Goal: Use online tool/utility: Utilize a website feature to perform a specific function

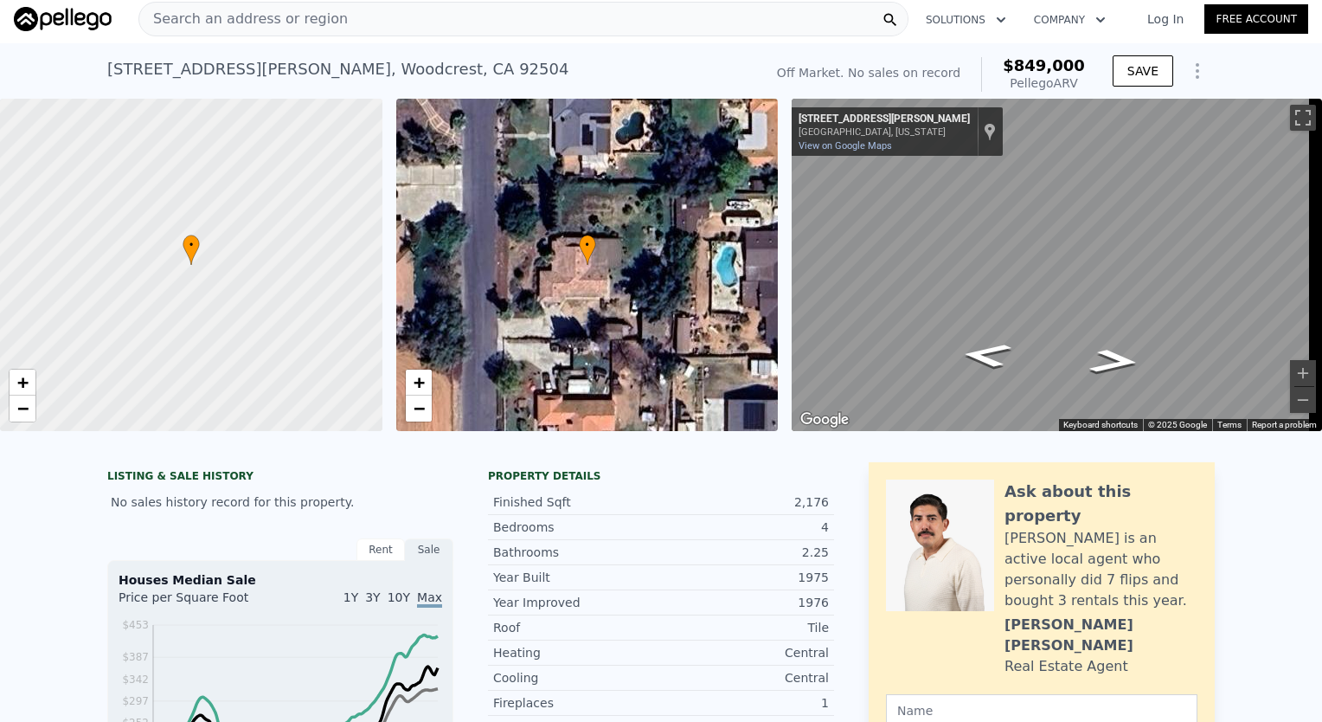
scroll to position [4, 0]
drag, startPoint x: 306, startPoint y: 234, endPoint x: 286, endPoint y: 260, distance: 32.7
click at [286, 260] on div at bounding box center [191, 266] width 459 height 399
drag, startPoint x: 267, startPoint y: 265, endPoint x: 292, endPoint y: 242, distance: 34.4
click at [292, 242] on div at bounding box center [190, 265] width 459 height 399
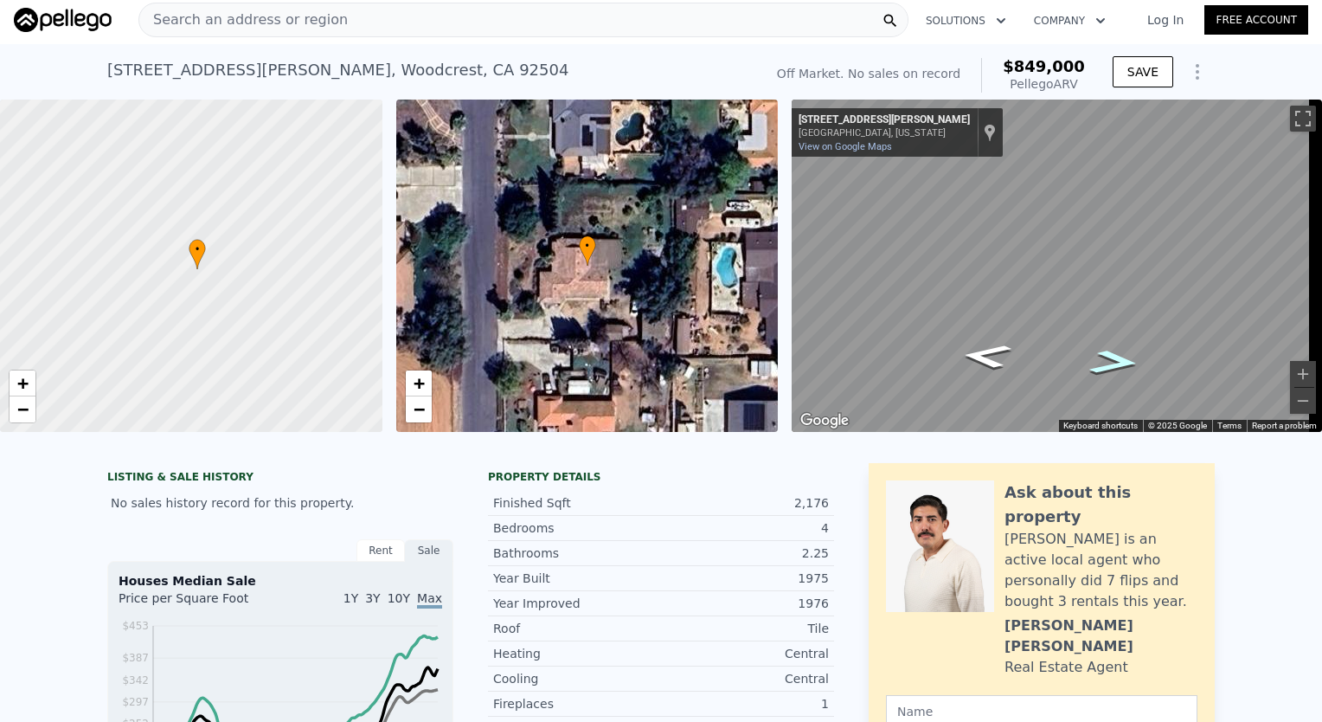
click at [1130, 355] on icon "Go South, Everetts Way" at bounding box center [1115, 362] width 93 height 36
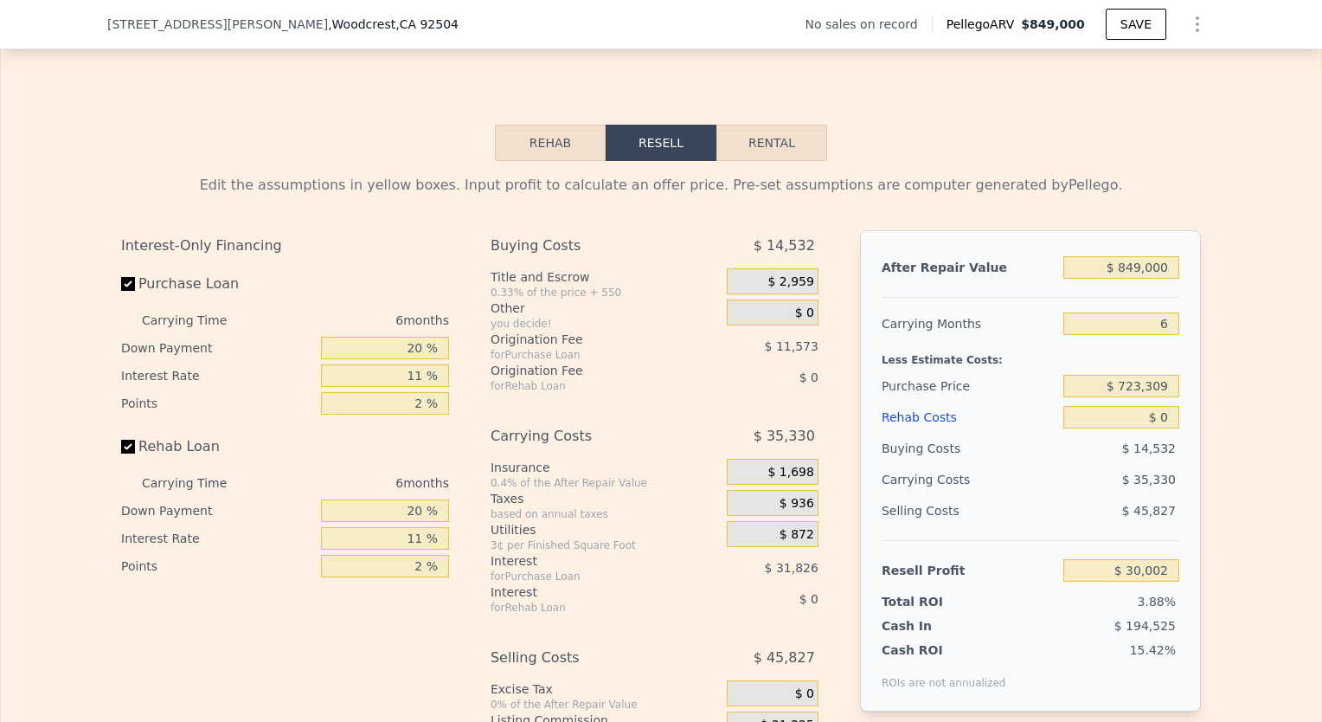
scroll to position [2435, 0]
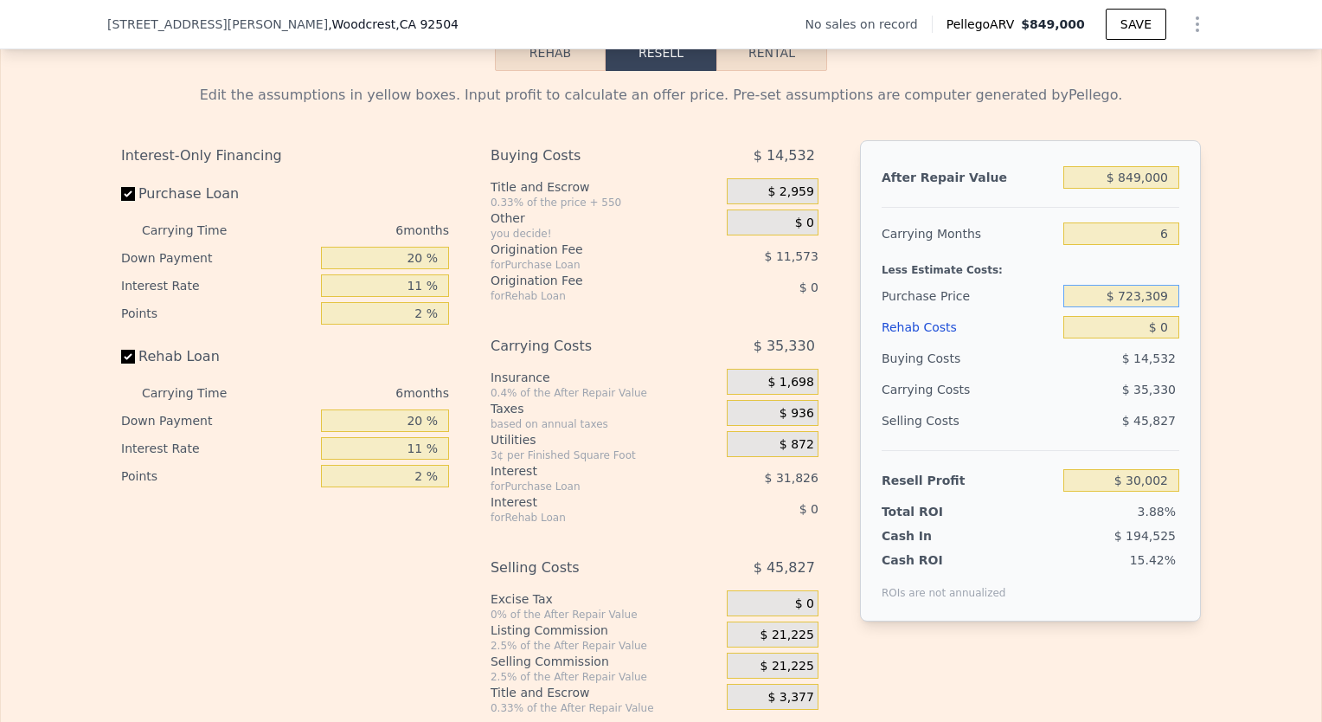
click at [1149, 307] on input "$ 723,309" at bounding box center [1121, 296] width 116 height 22
type input "$ 685,000"
click at [1281, 402] on div "Edit the assumptions in yellow boxes. Input profit to calculate an offer price.…" at bounding box center [661, 393] width 1320 height 644
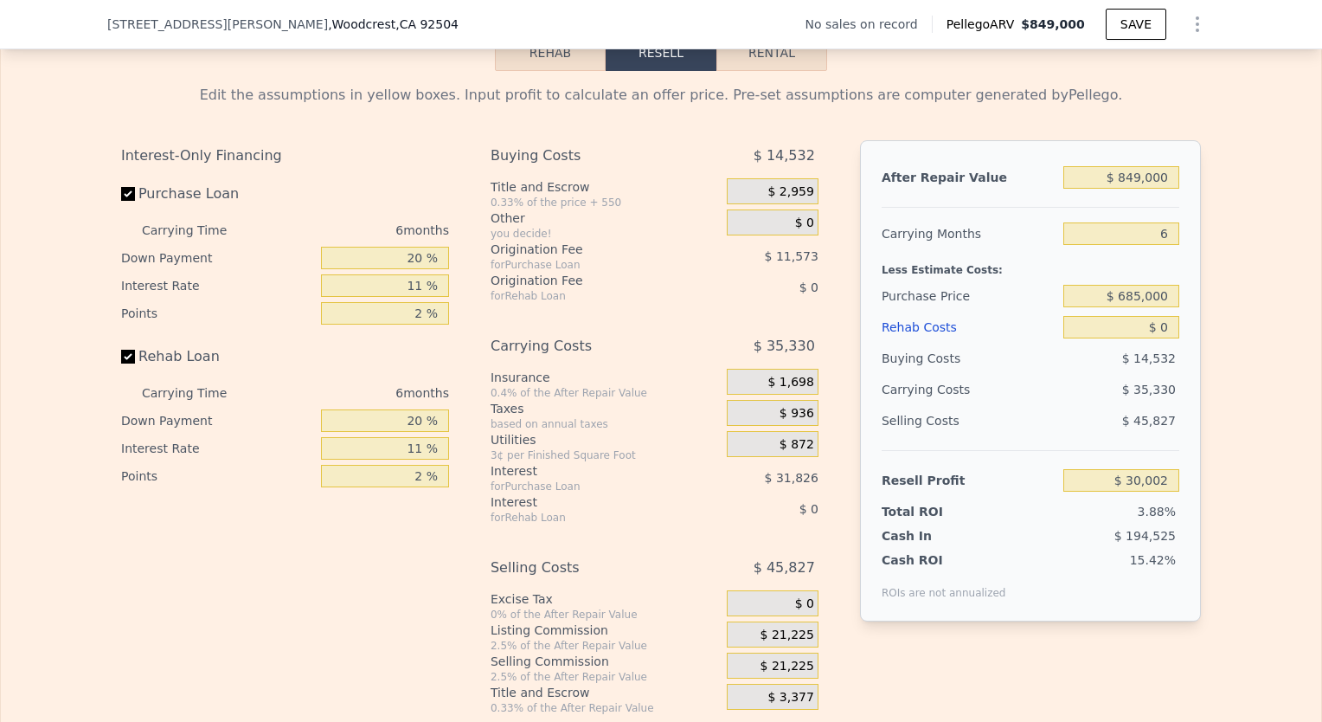
type input "$ 70,738"
click at [1159, 338] on input "$ 0" at bounding box center [1121, 327] width 116 height 22
type input "$ 1"
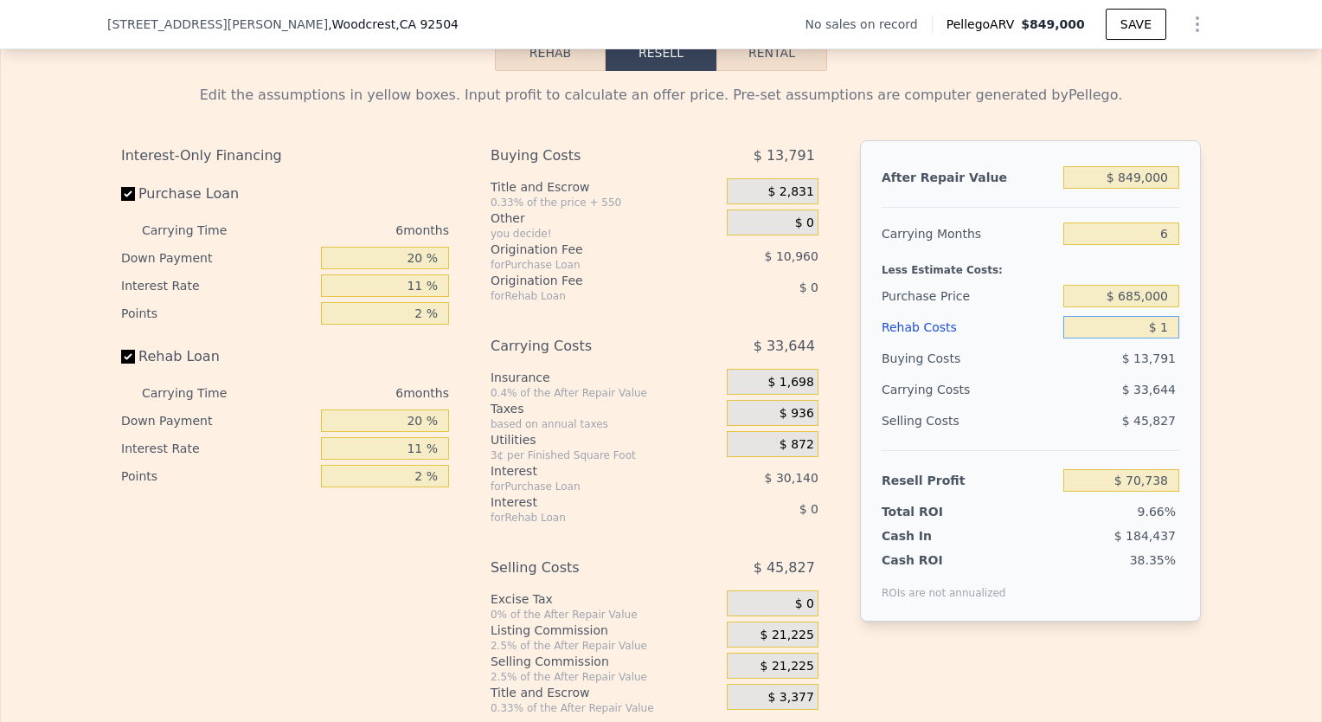
type input "$ 70,737"
type input "$ 10"
type input "$ 70,728"
type input "$ 10,000"
type input "$ 60,140"
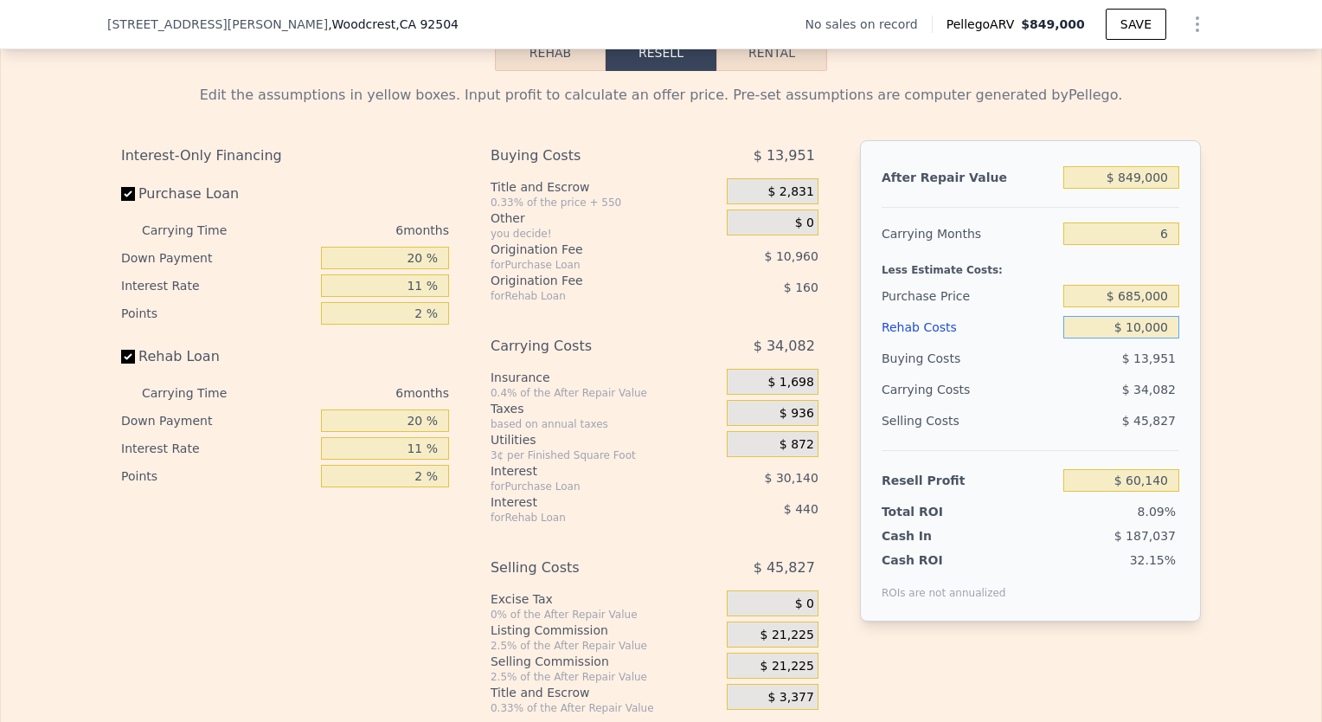
type input "$ 100,000"
type input "-$ 35,260"
type input "$ 100,000"
click at [1212, 417] on div "Edit the assumptions in yellow boxes. Input profit to calculate an offer price.…" at bounding box center [661, 393] width 1320 height 644
click at [1142, 189] on input "$ 849,000" at bounding box center [1121, 177] width 116 height 22
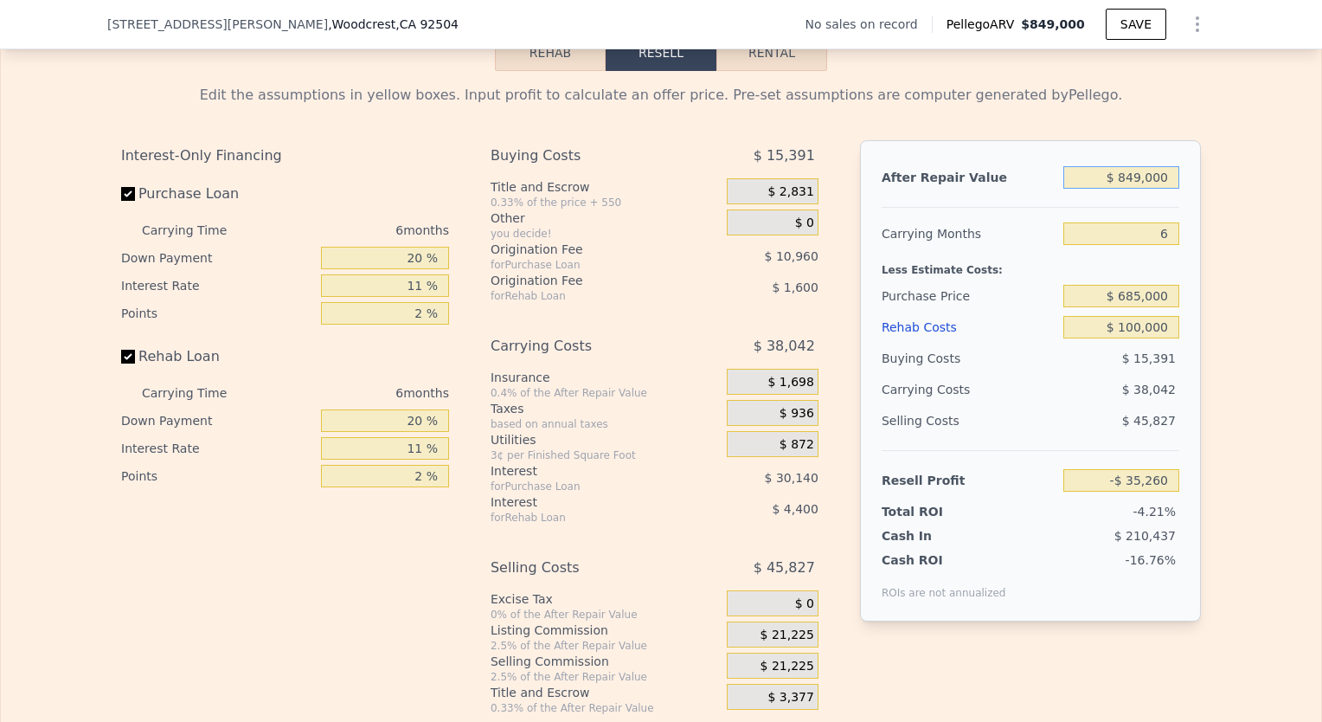
click at [1142, 189] on input "$ 849,000" at bounding box center [1121, 177] width 116 height 22
type input "$ 90,000"
type input "-$ 752,265"
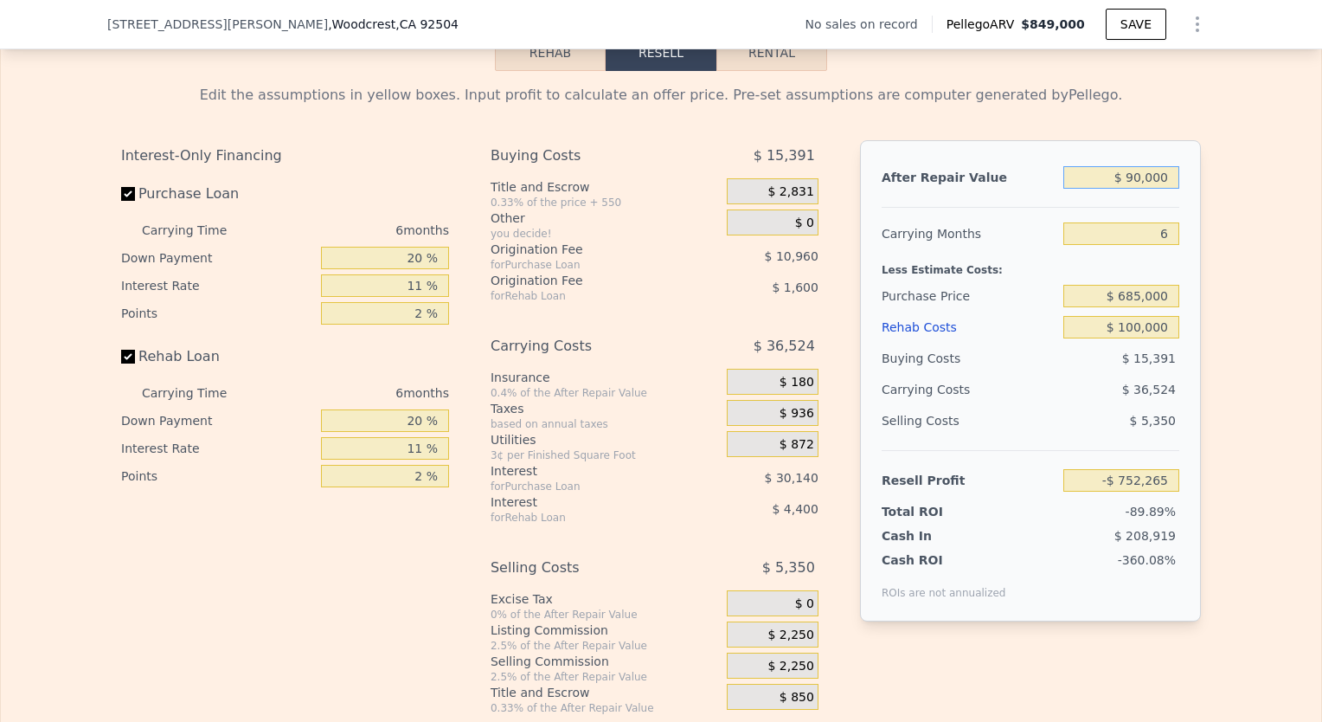
type input "$ 900,000"
type input "$ 12,918"
click at [1144, 189] on input "$ 900,000" at bounding box center [1121, 177] width 116 height 22
type input "$ 950"
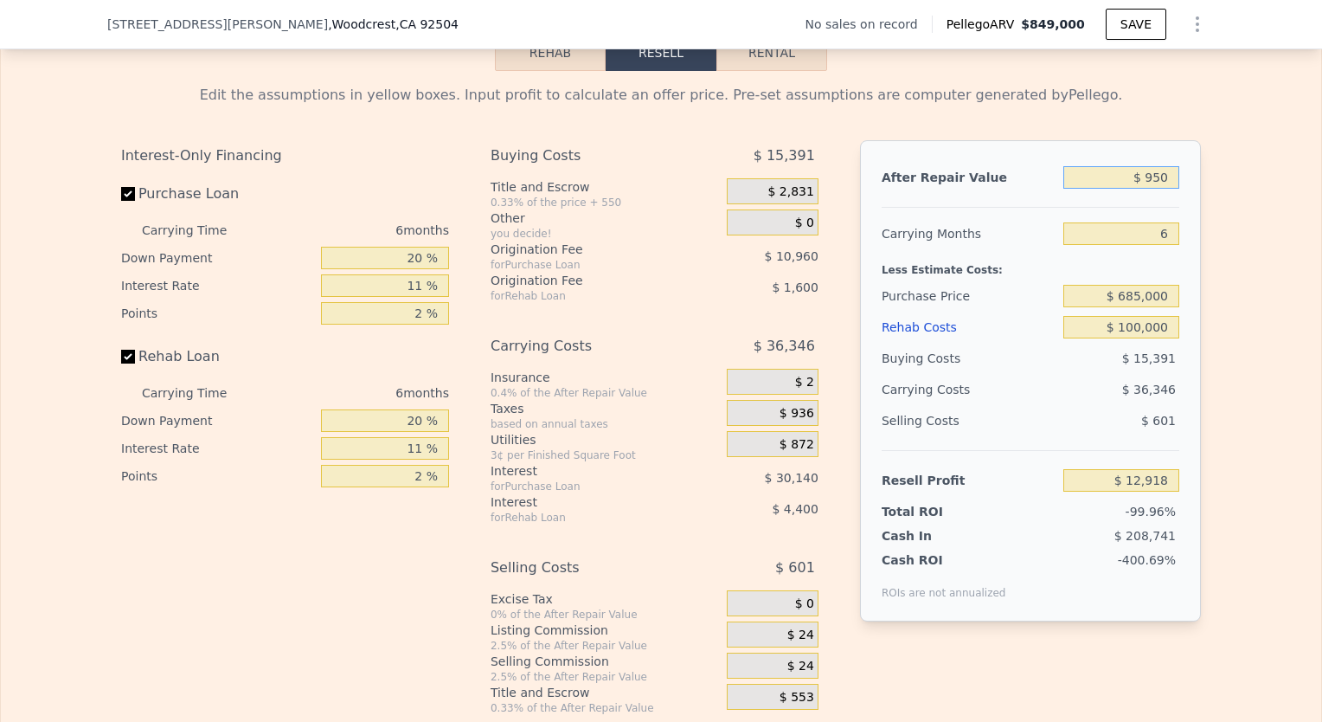
type input "-$ 836,388"
type input "$ 950,000"
type input "$ 60,151"
click at [1252, 351] on div "Edit the assumptions in yellow boxes. Input profit to calculate an offer price.…" at bounding box center [661, 393] width 1320 height 644
click at [799, 200] on span "$ 2,831" at bounding box center [791, 192] width 46 height 16
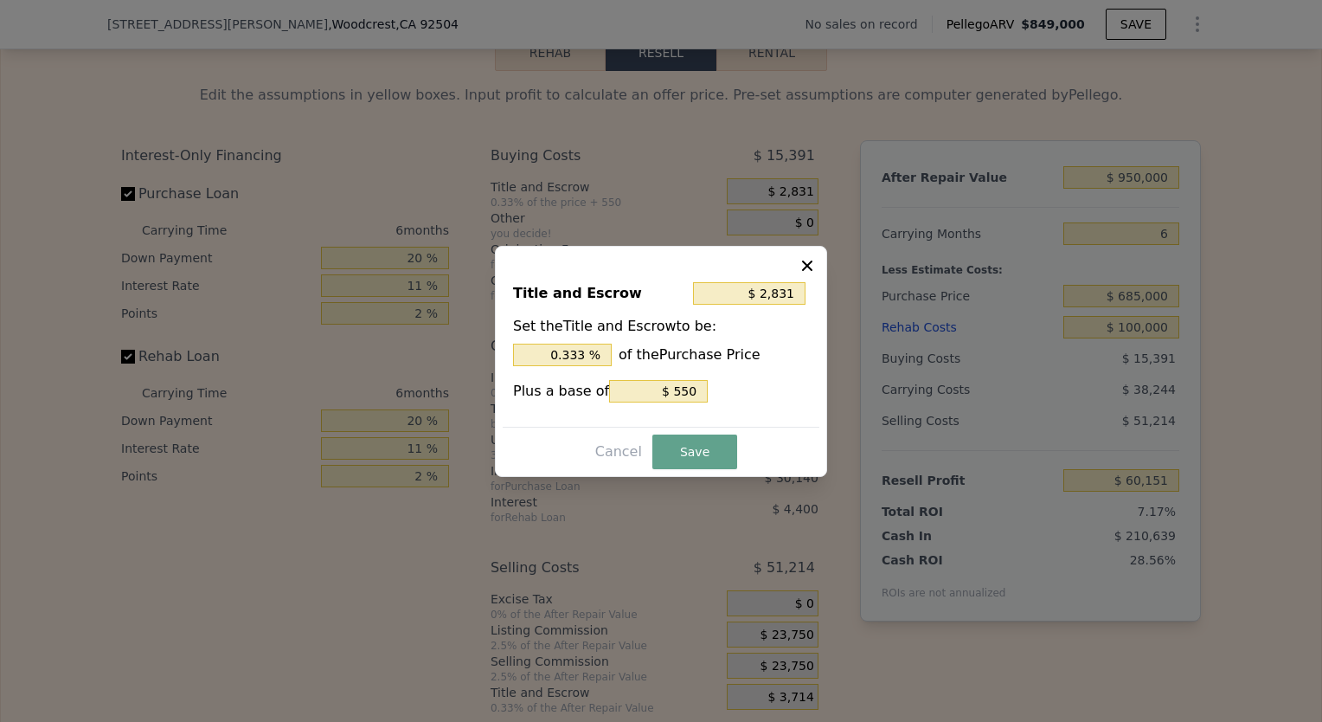
click at [807, 268] on icon at bounding box center [807, 265] width 17 height 17
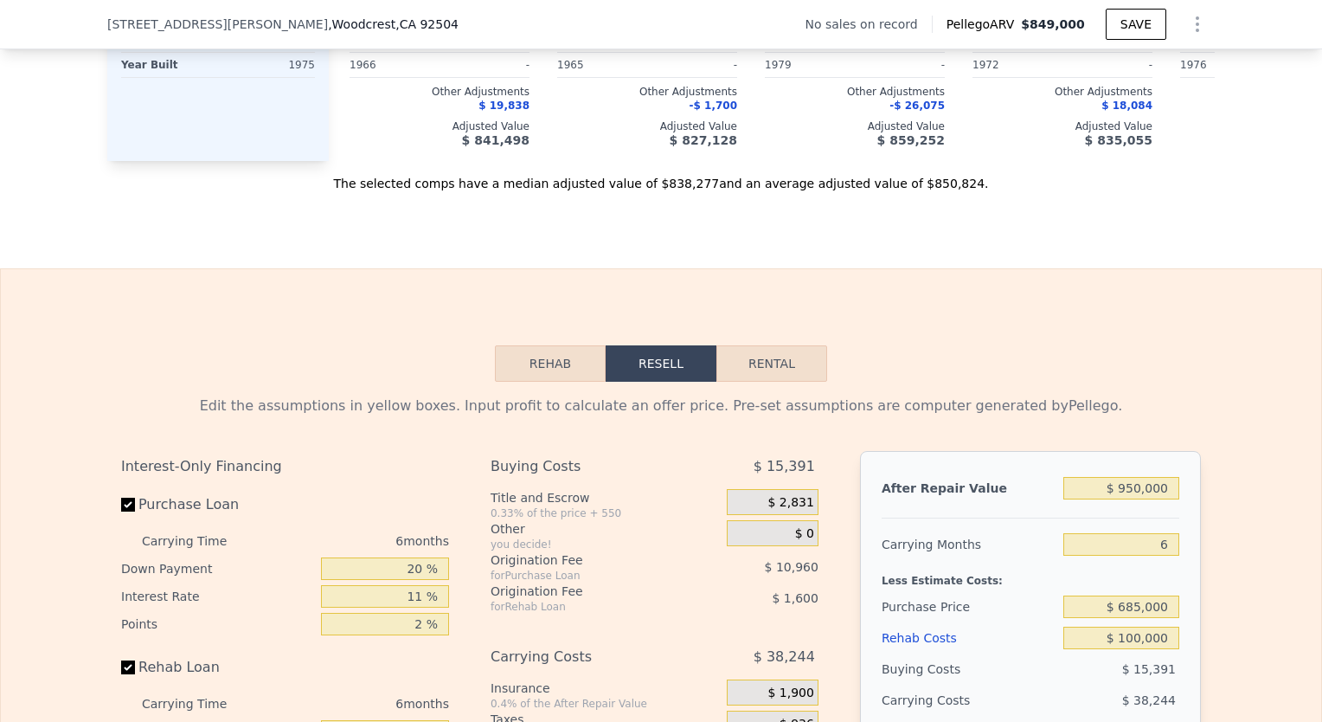
scroll to position [2188, 0]
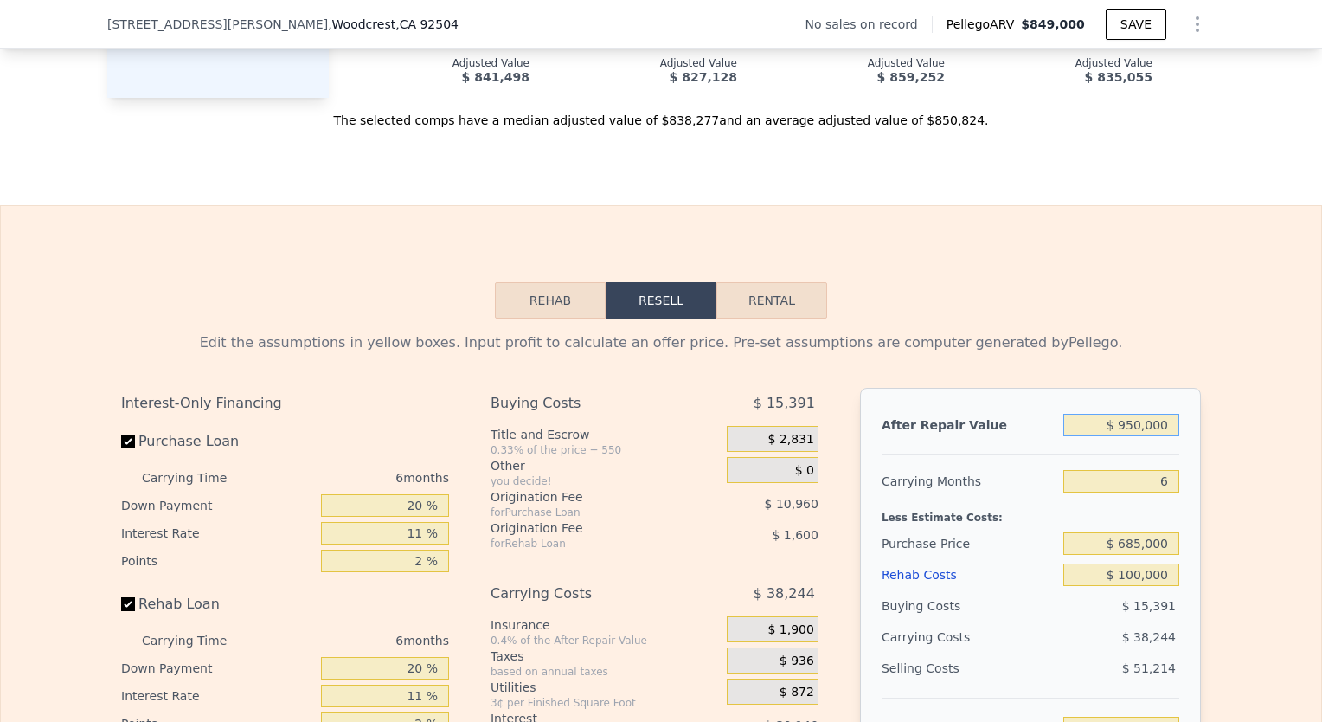
click at [1134, 436] on input "$ 950,000" at bounding box center [1121, 425] width 116 height 22
type input "$ 85"
type input "-$ 837,204"
type input "$ 850"
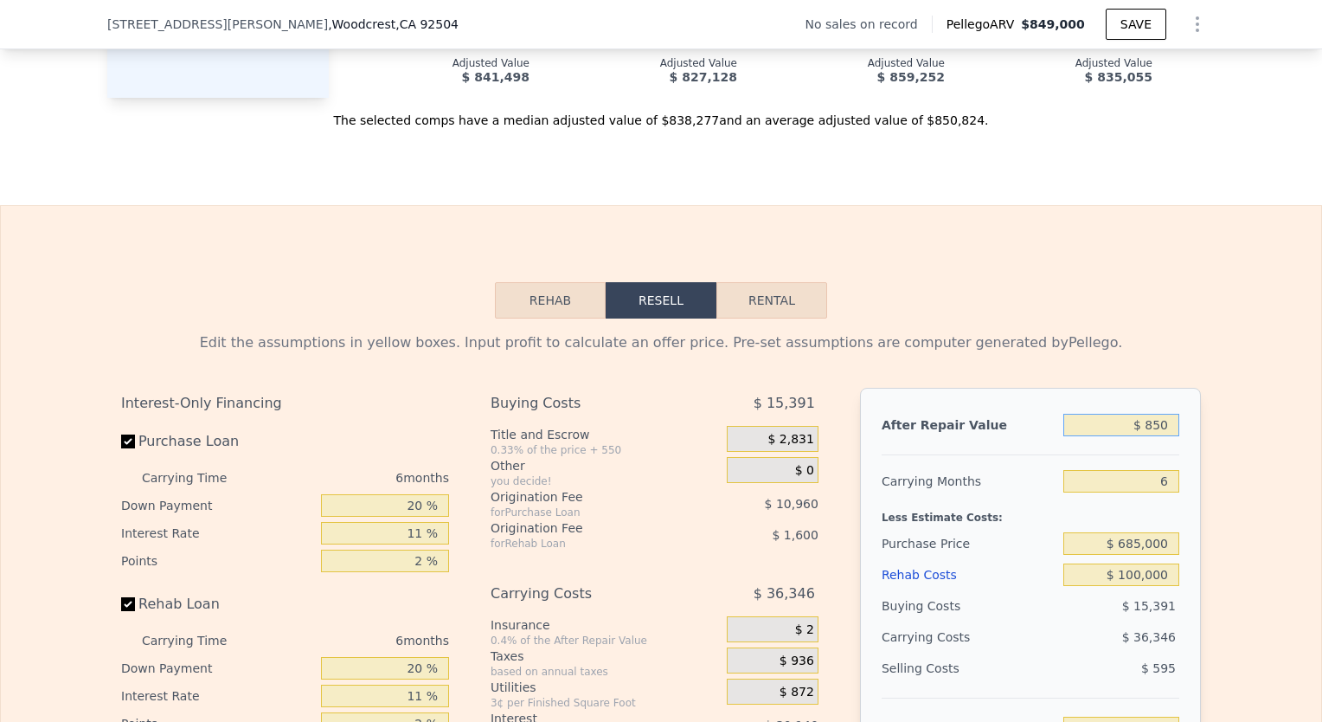
type input "-$ 836,482"
type input "$ 8,500"
type input "-$ 829,256"
type input "$ 85,000"
type input "-$ 756,988"
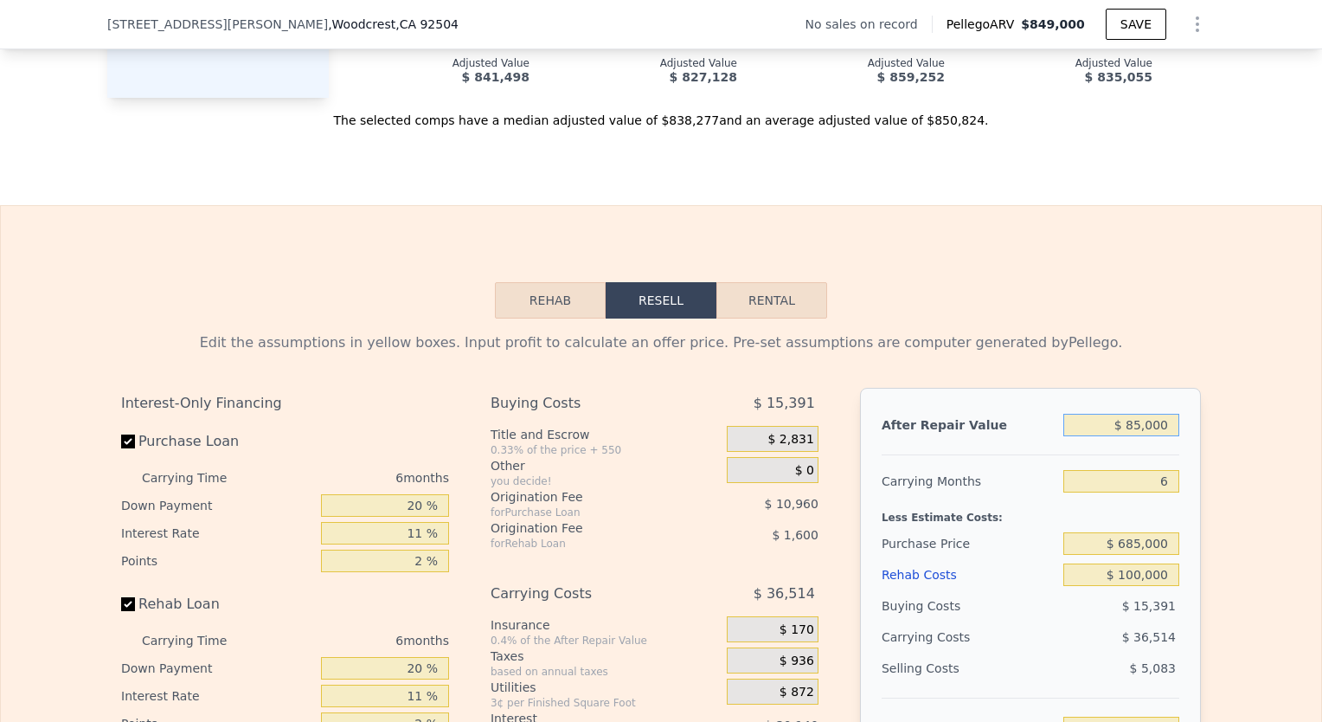
type input "$ 850,000"
type input "-$ 34,316"
click at [1257, 591] on div "Edit the assumptions in yellow boxes. Input profit to calculate an offer price.…" at bounding box center [661, 640] width 1320 height 644
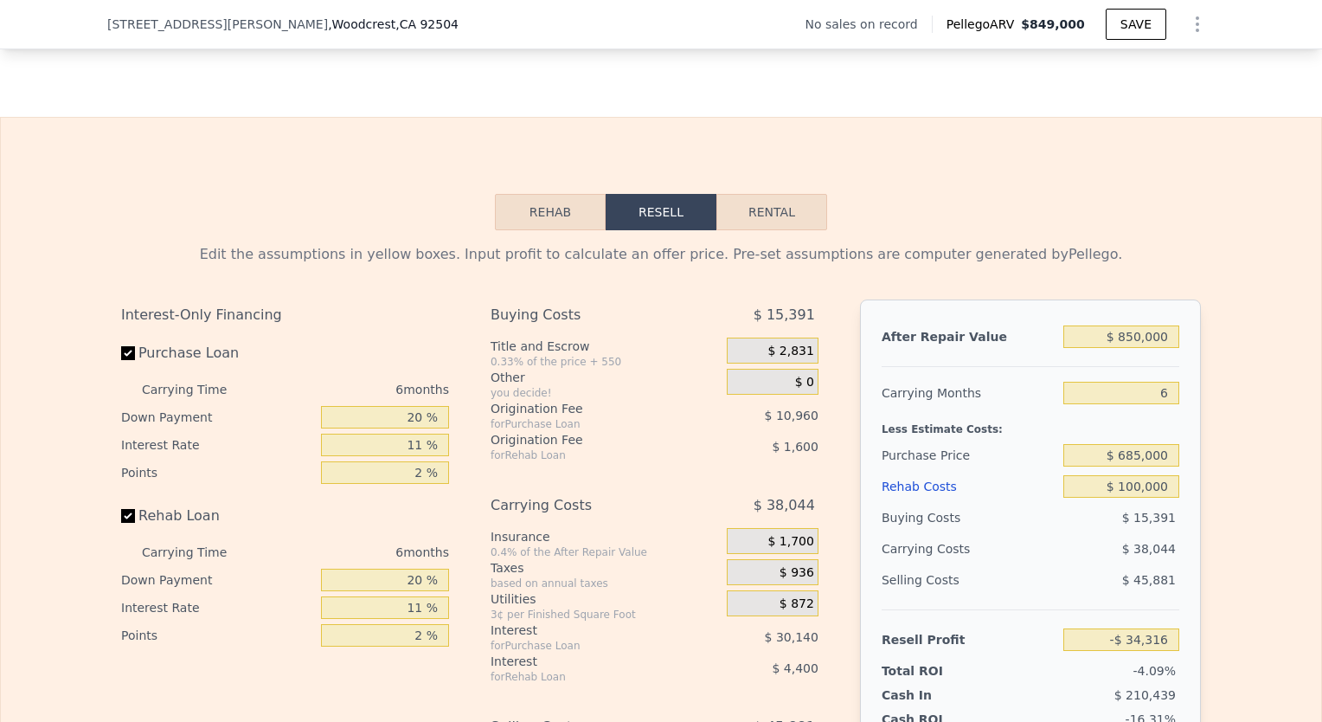
scroll to position [2280, 0]
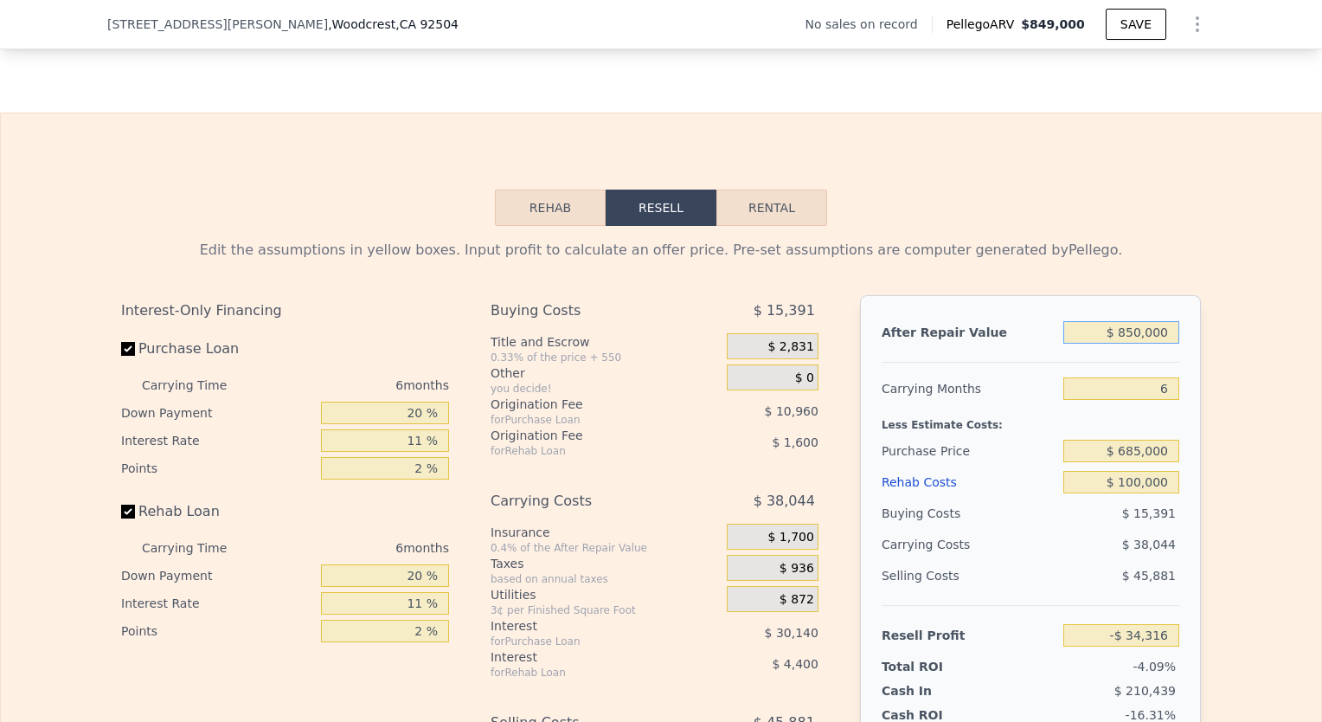
click at [1137, 344] on input "$ 850,000" at bounding box center [1121, 332] width 116 height 22
type input "$ 8,000"
type input "-$ 829,728"
type input "$ 830,000"
type input "-$ 53,209"
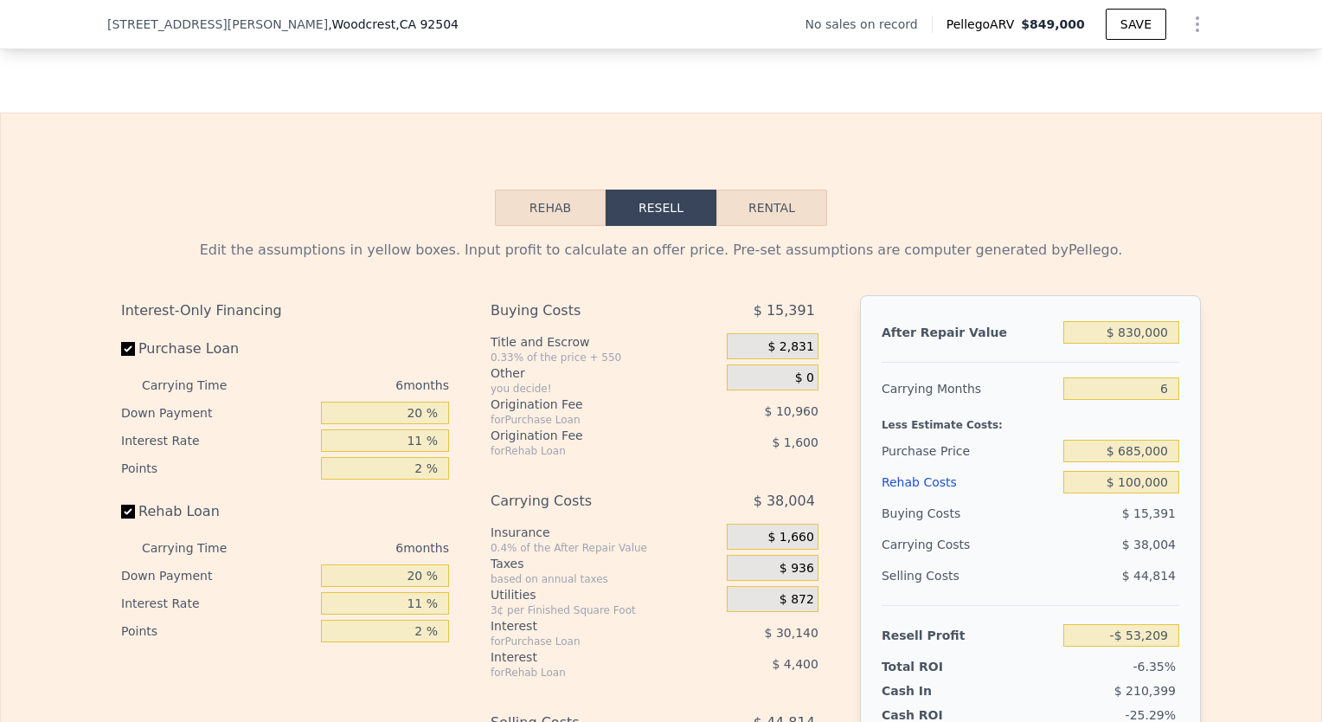
click at [1265, 359] on div "Edit the assumptions in yellow boxes. Input profit to calculate an offer price.…" at bounding box center [661, 548] width 1320 height 644
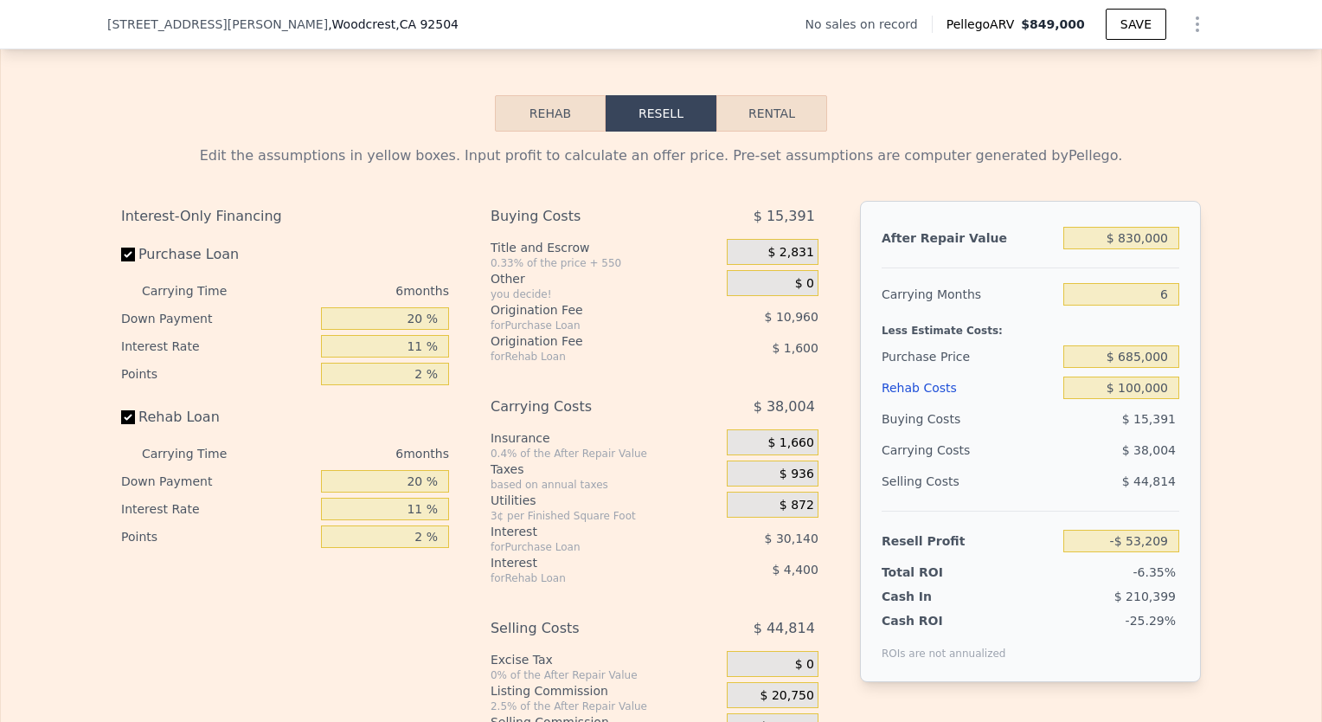
scroll to position [2378, 0]
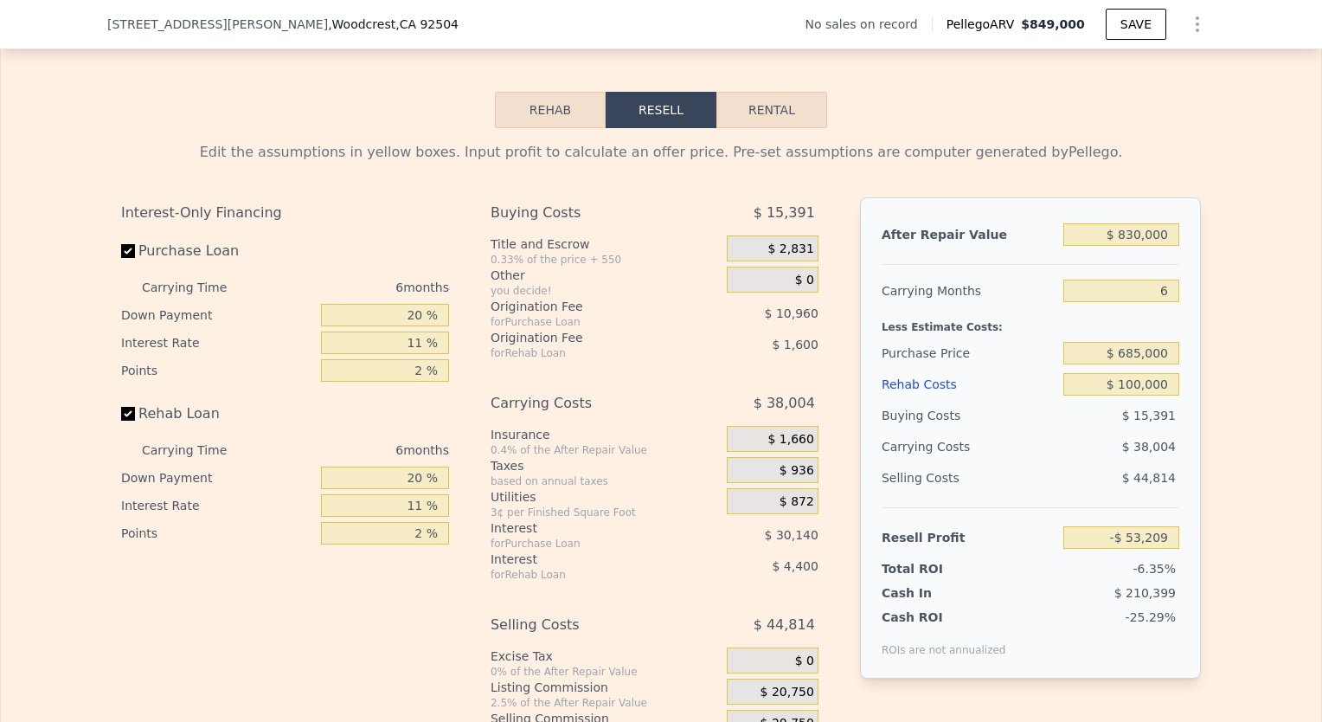
type input "$ 849,000"
type input "$ 0"
type input "$ 30,002"
click at [1161, 395] on input "$ 0" at bounding box center [1121, 384] width 116 height 22
type input "$ 010"
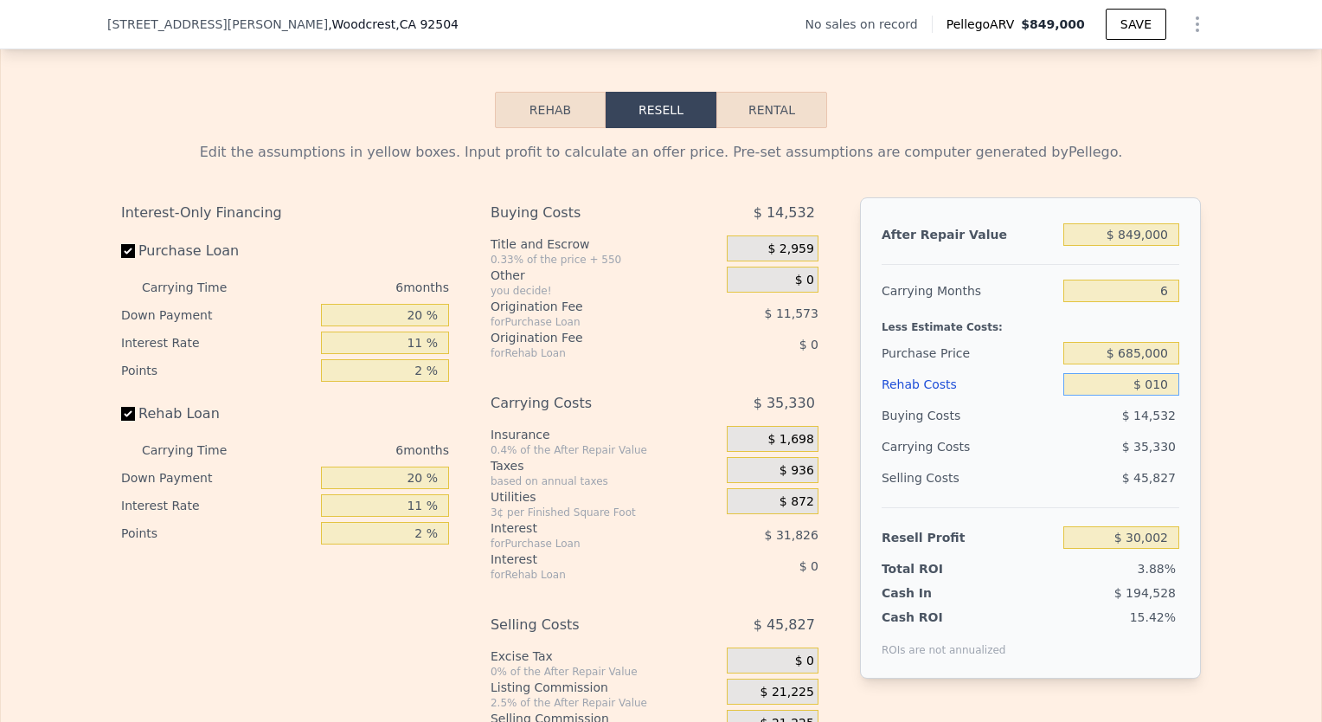
type input "$ 29,992"
type input "$ 01,000"
type input "$ 28,944"
type input "$ 010,000"
type input "$ 19,404"
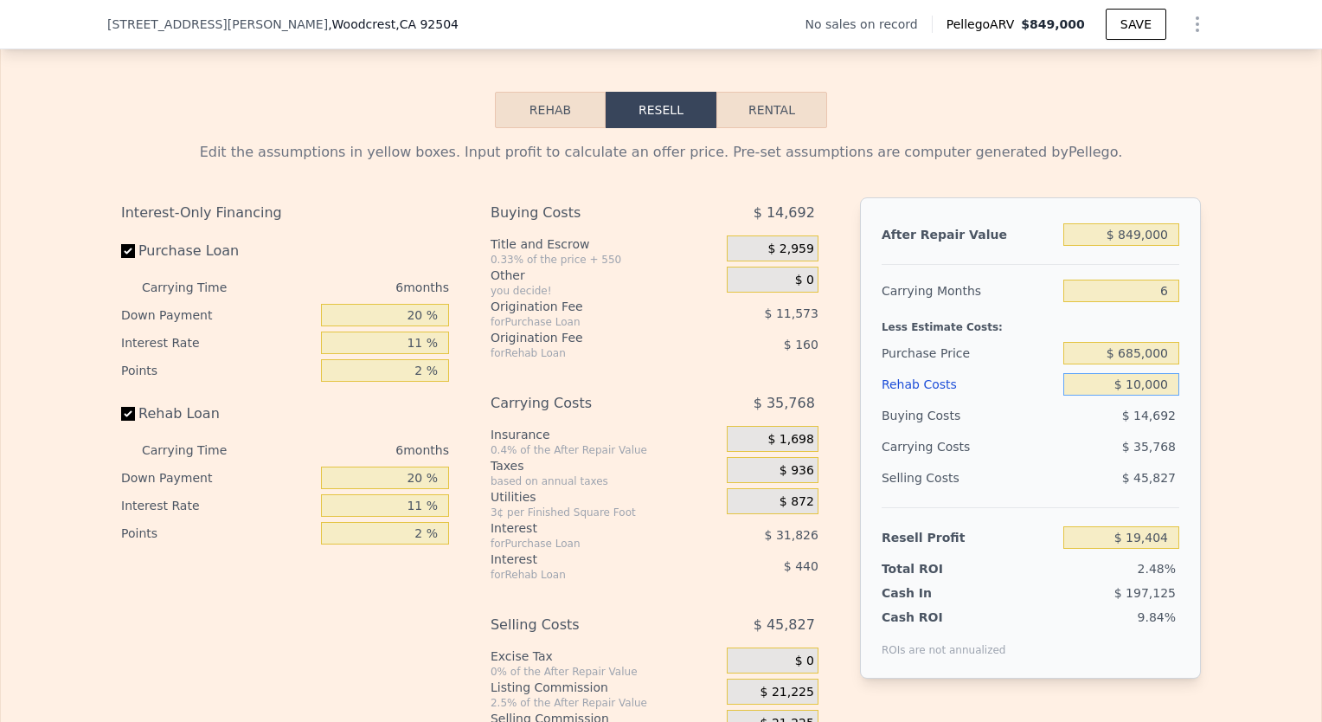
type input "$ 100,000"
type input "-$ 75,996"
type input "$ 100,000"
click at [1214, 412] on div "Edit the assumptions in yellow boxes. Input profit to calculate an offer price.…" at bounding box center [661, 450] width 1320 height 644
